Goal: Navigation & Orientation: Find specific page/section

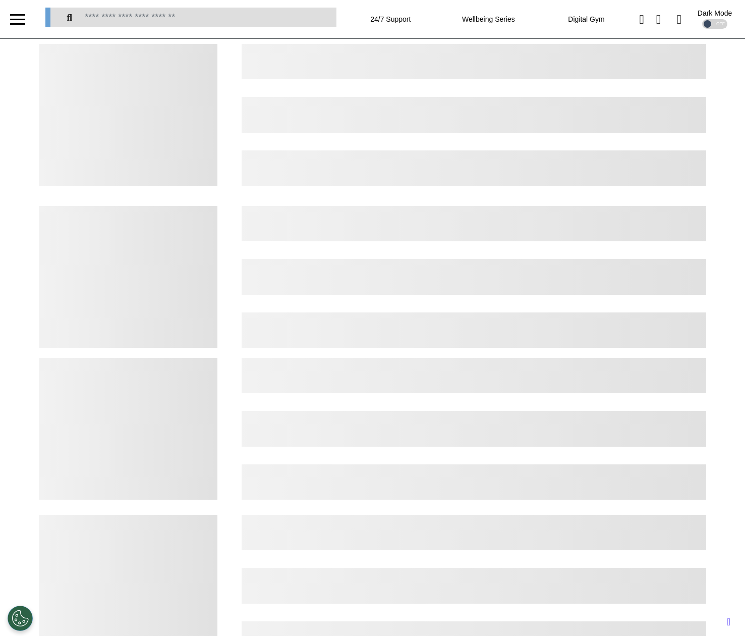
select select "*"
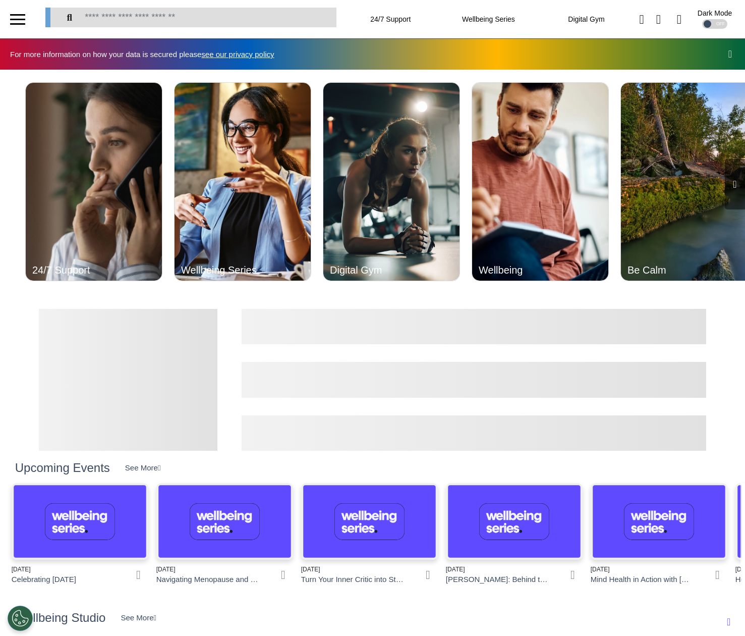
scroll to position [0, 372]
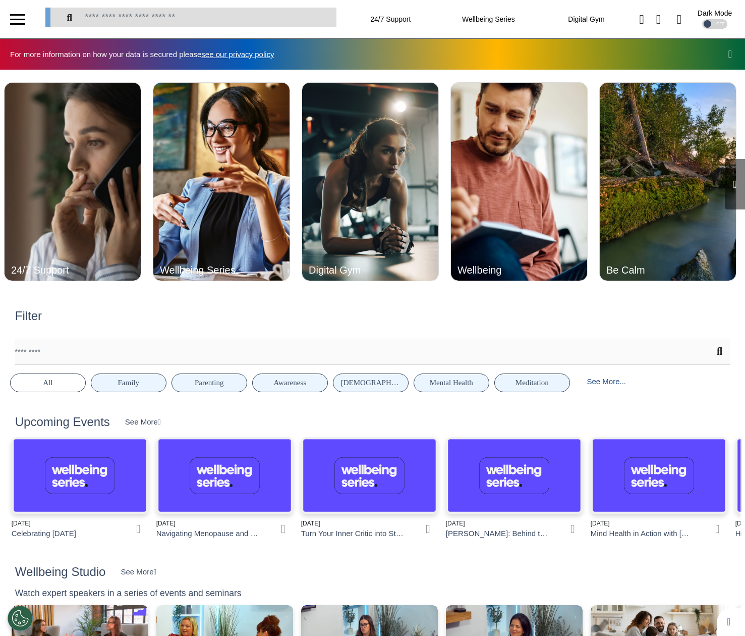
click at [729, 58] on icon at bounding box center [731, 54] width 4 height 10
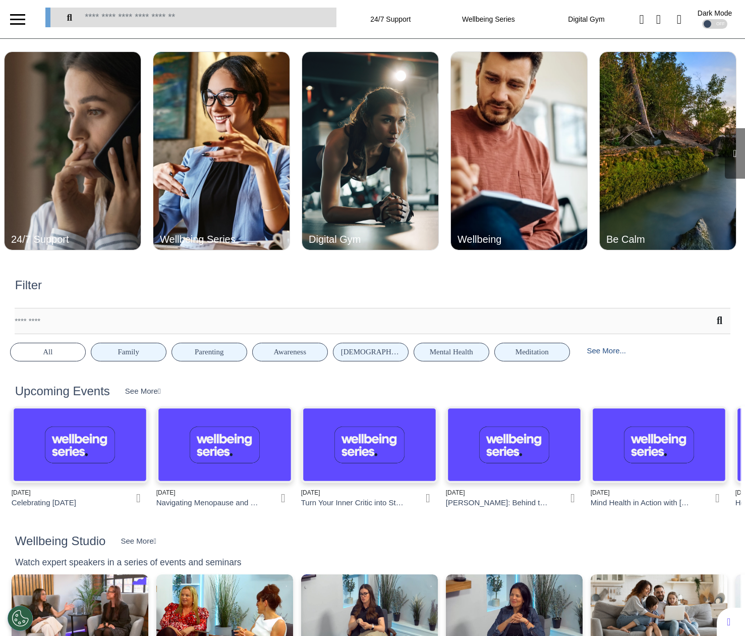
click at [17, 19] on div at bounding box center [17, 20] width 15 height 2
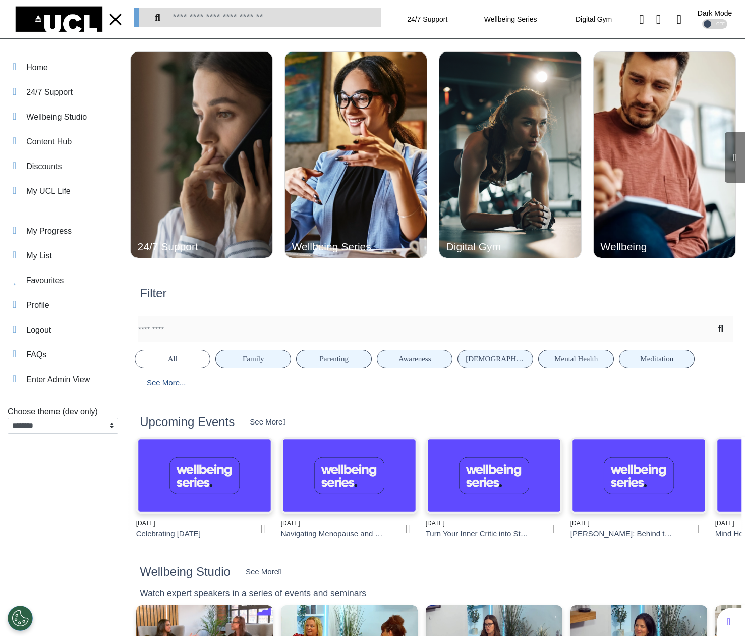
scroll to position [0, 386]
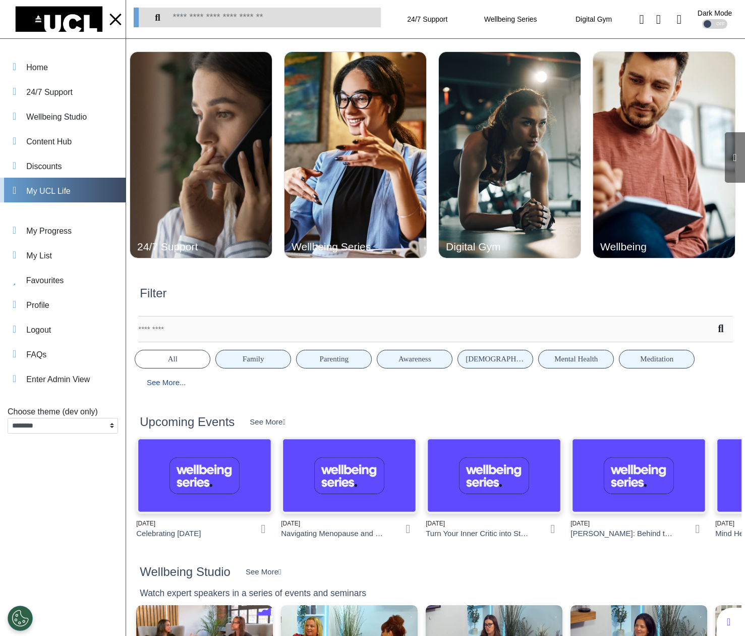
click at [39, 188] on div "My UCL Life" at bounding box center [48, 191] width 44 height 12
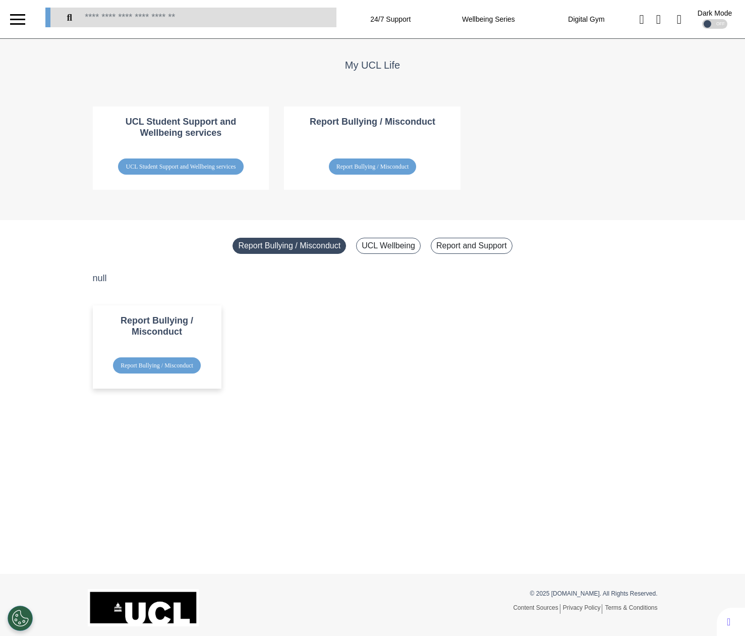
select select "*"
click at [85, 275] on div "null Report Bullying / Misconduct Report Bullying / Misconduct" at bounding box center [372, 338] width 575 height 132
click at [388, 246] on div "UCL Wellbeing" at bounding box center [388, 246] width 65 height 16
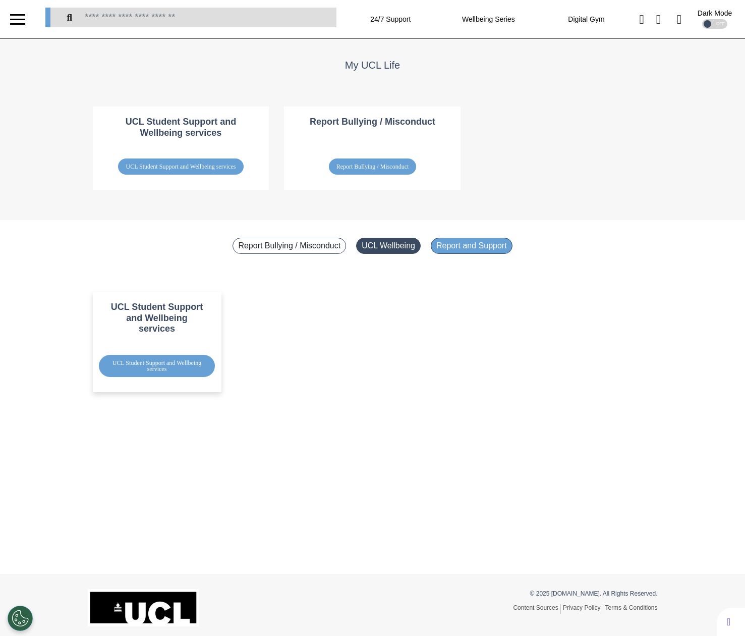
click at [455, 246] on div "Report and Support" at bounding box center [472, 246] width 82 height 16
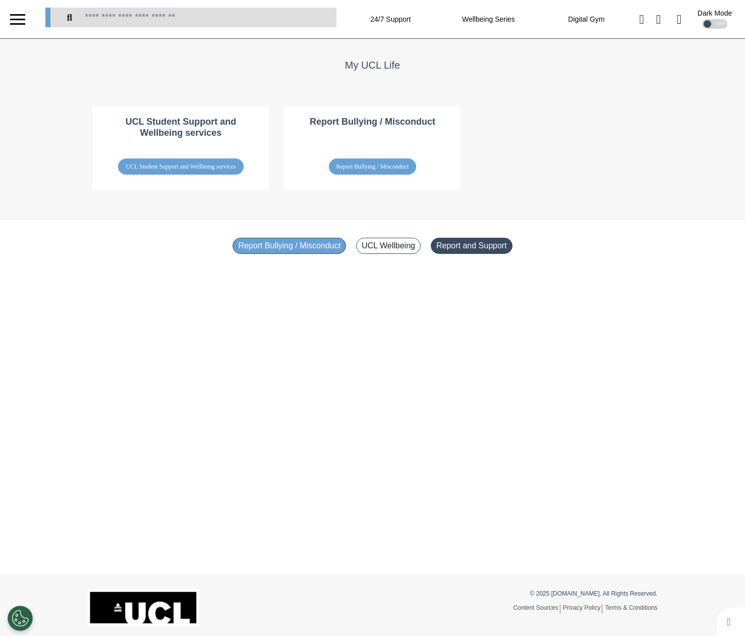
click at [297, 250] on div "Report Bullying / Misconduct" at bounding box center [290, 246] width 114 height 16
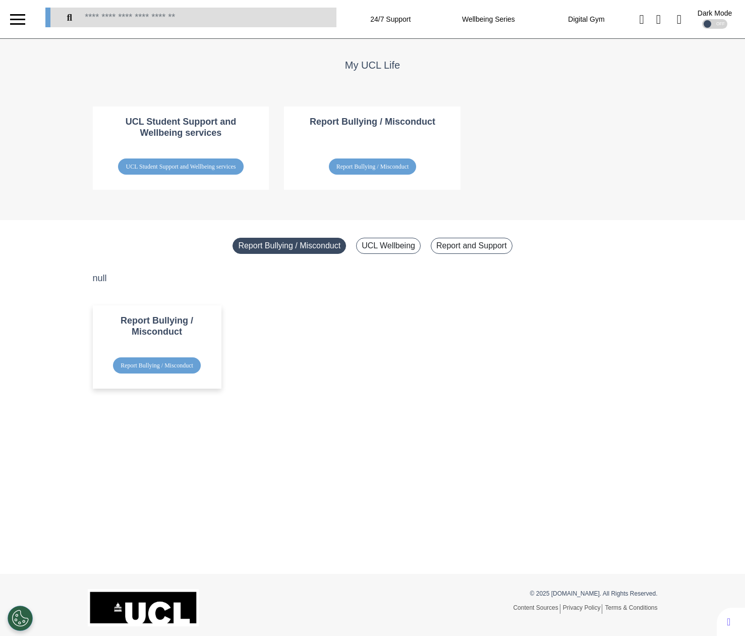
click at [18, 21] on div at bounding box center [17, 19] width 15 height 17
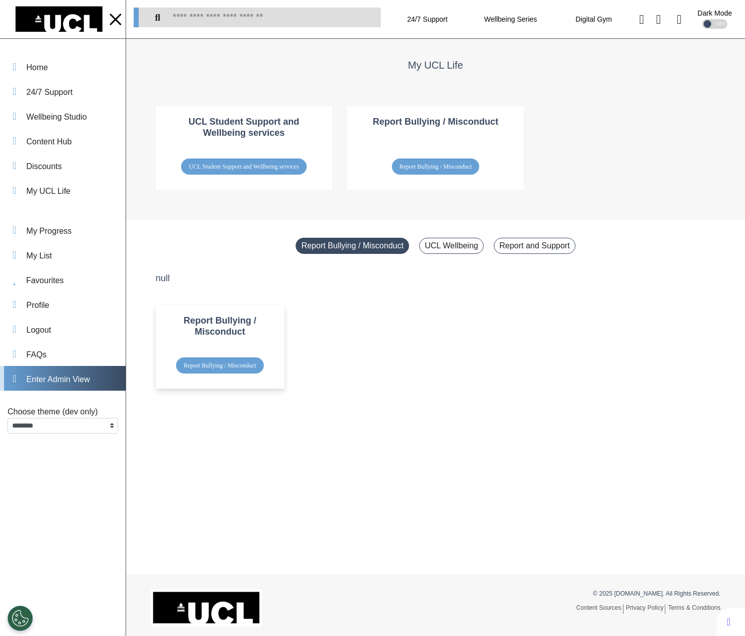
click at [39, 379] on div "Enter Admin View" at bounding box center [58, 379] width 64 height 12
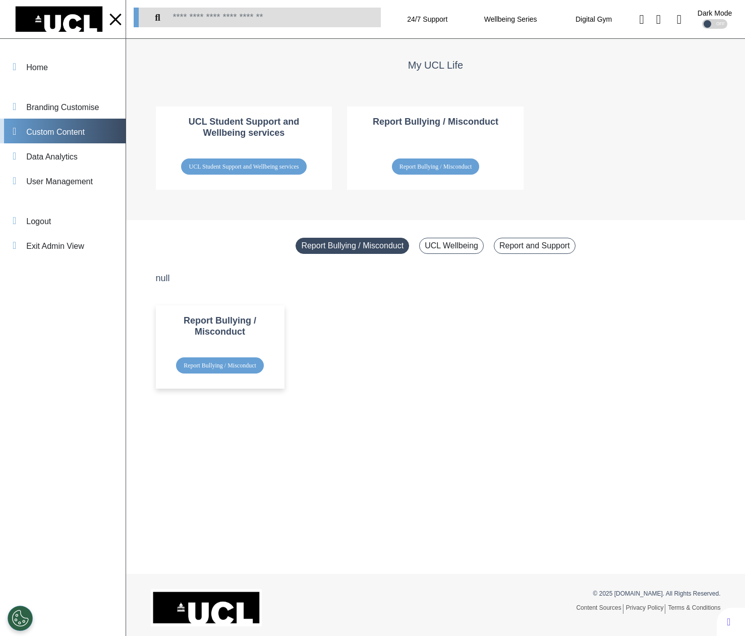
click at [65, 135] on div "Custom Content" at bounding box center [55, 132] width 59 height 12
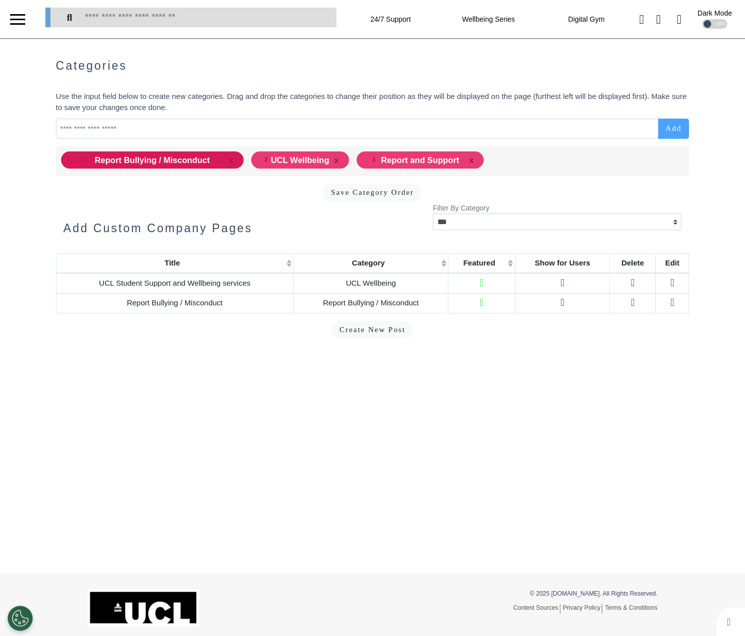
click at [170, 164] on div "Report Bullying / Misconduct" at bounding box center [152, 160] width 115 height 13
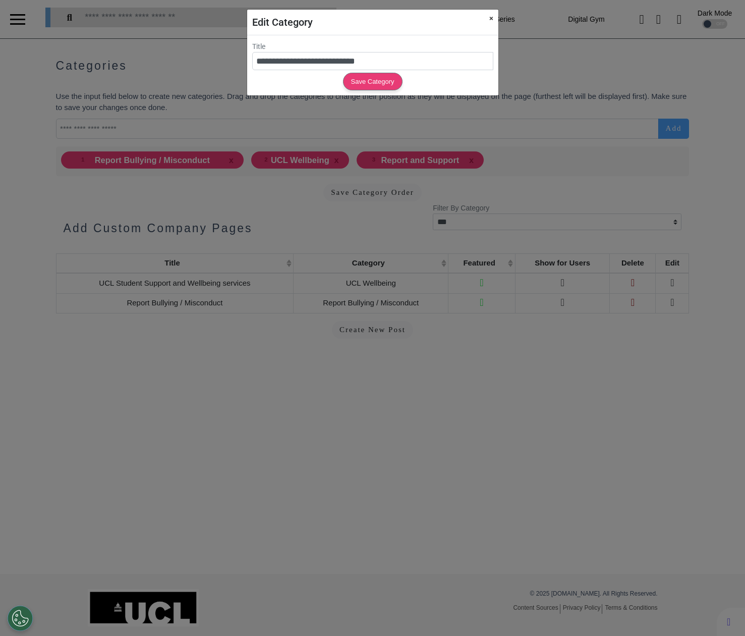
click at [492, 19] on button "×" at bounding box center [491, 19] width 14 height 18
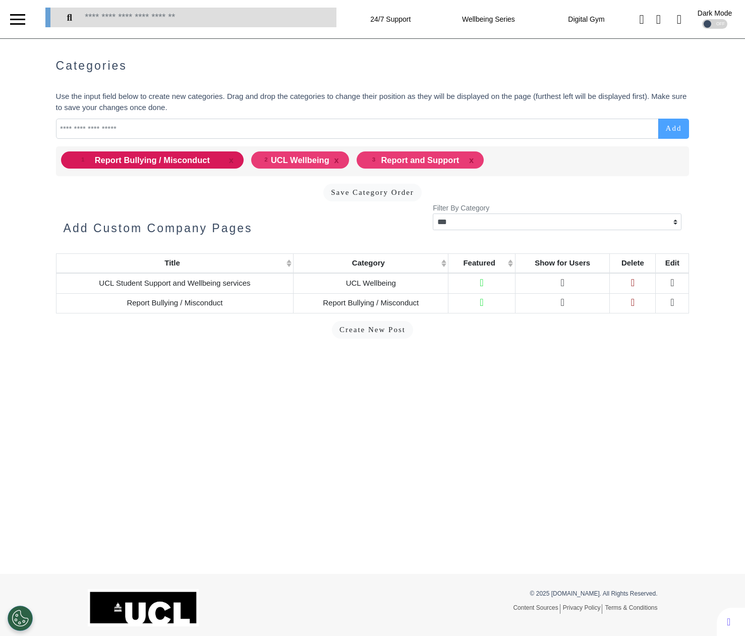
click at [100, 155] on div "Report Bullying / Misconduct" at bounding box center [152, 160] width 115 height 13
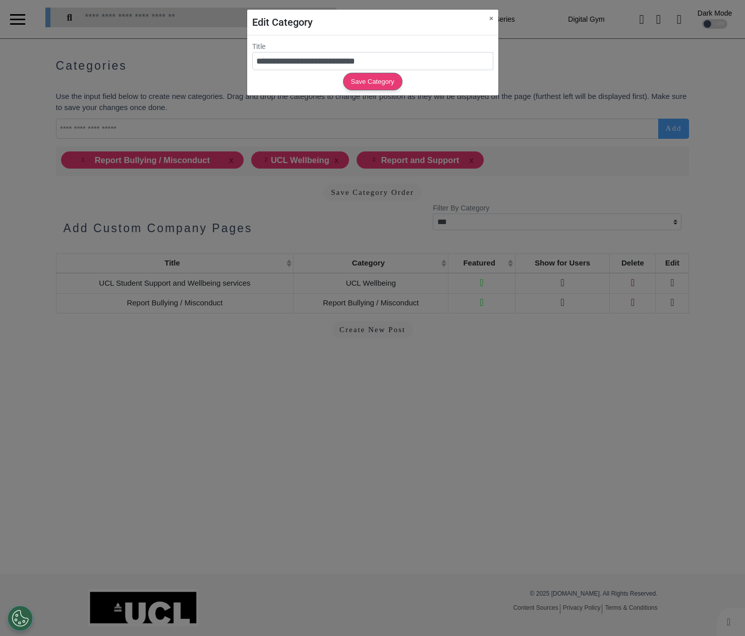
click at [98, 186] on div "**********" at bounding box center [372, 318] width 745 height 636
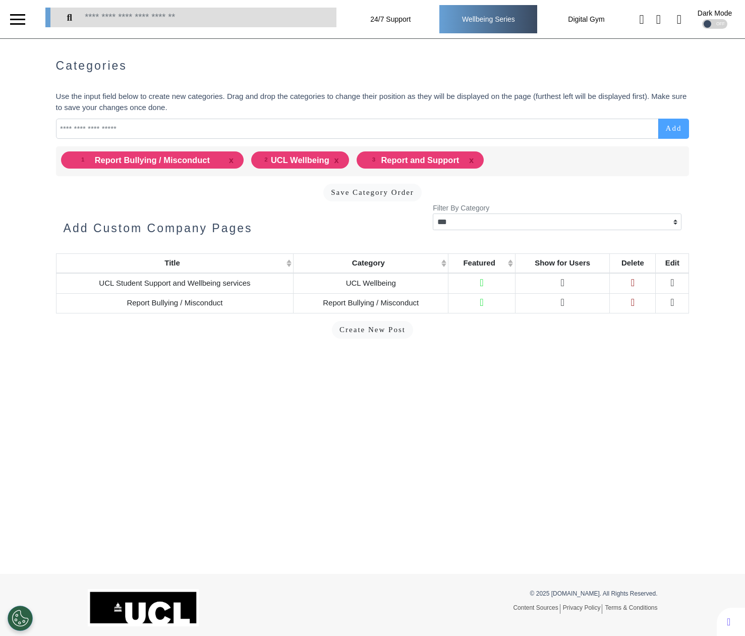
click at [470, 16] on div "Wellbeing Series" at bounding box center [489, 19] width 98 height 28
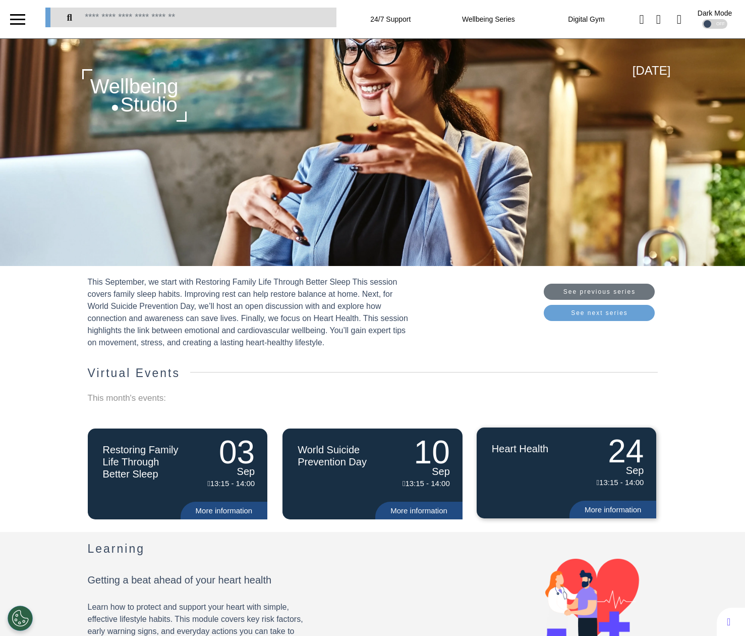
click at [523, 498] on div "Heart Health" at bounding box center [532, 463] width 97 height 73
